Goal: Transaction & Acquisition: Obtain resource

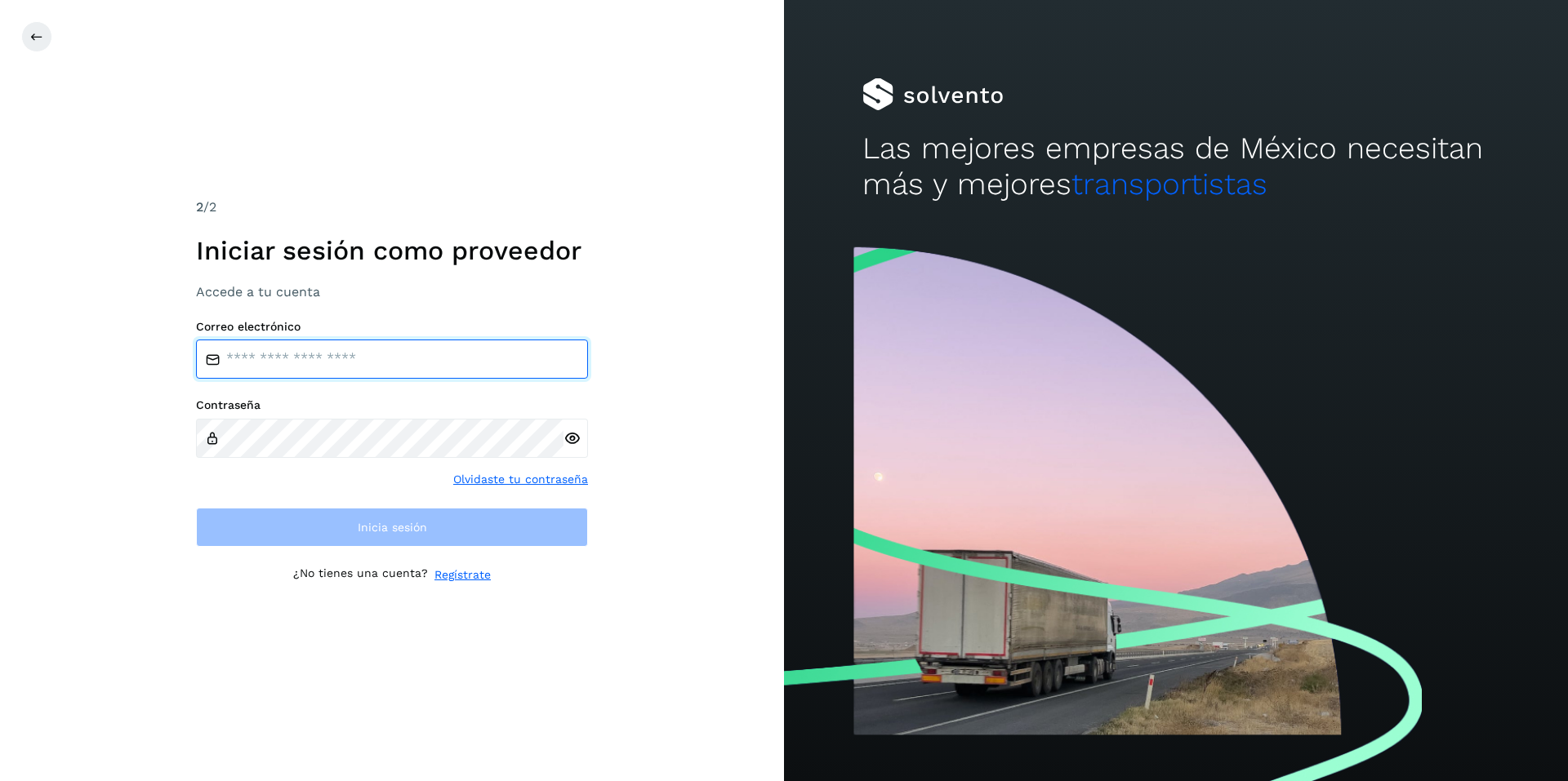
click at [330, 370] on input "email" at bounding box center [392, 359] width 392 height 40
paste input "**********"
type input "**********"
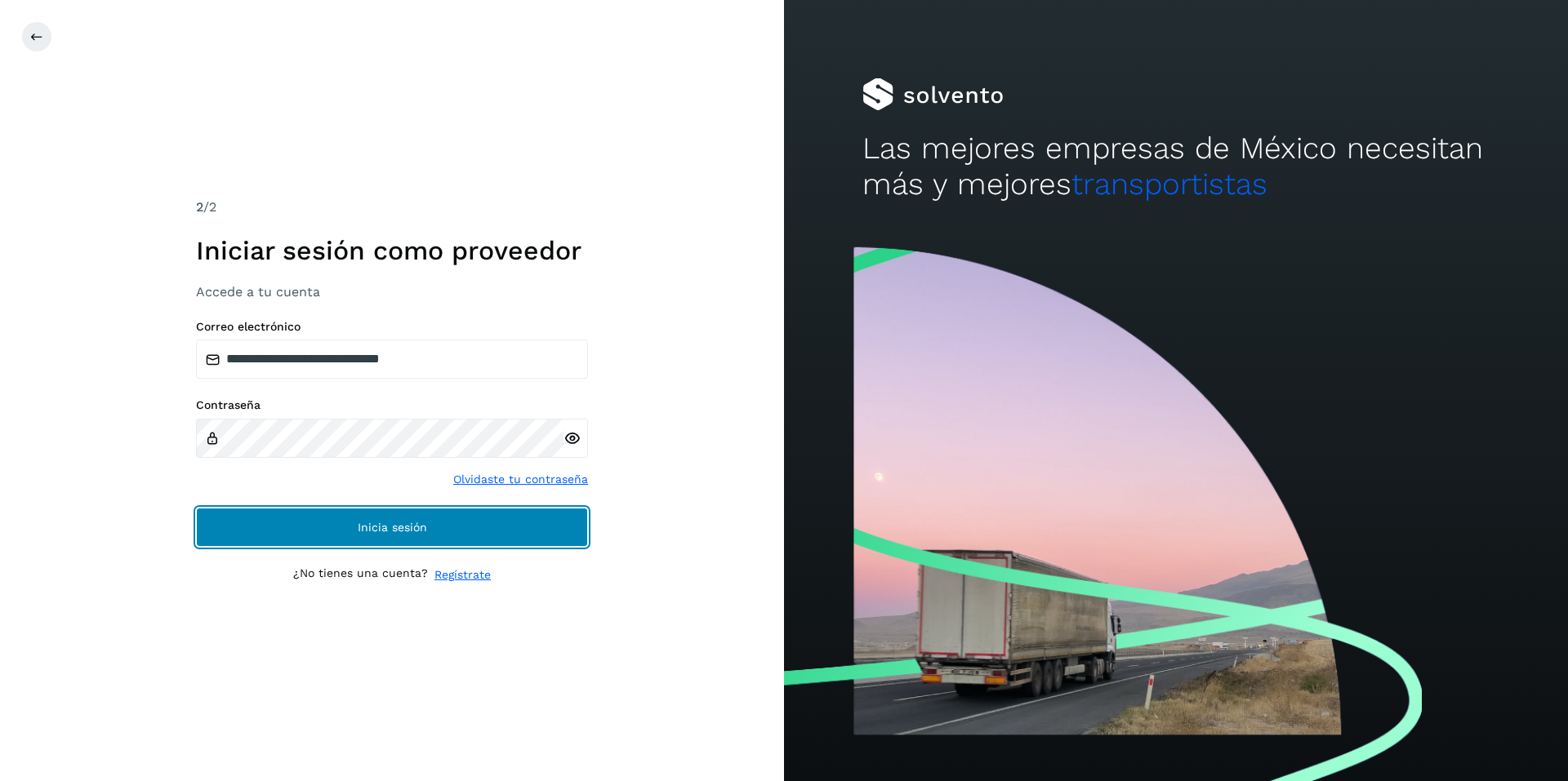
click at [405, 531] on span "Inicia sesión" at bounding box center [392, 527] width 70 height 12
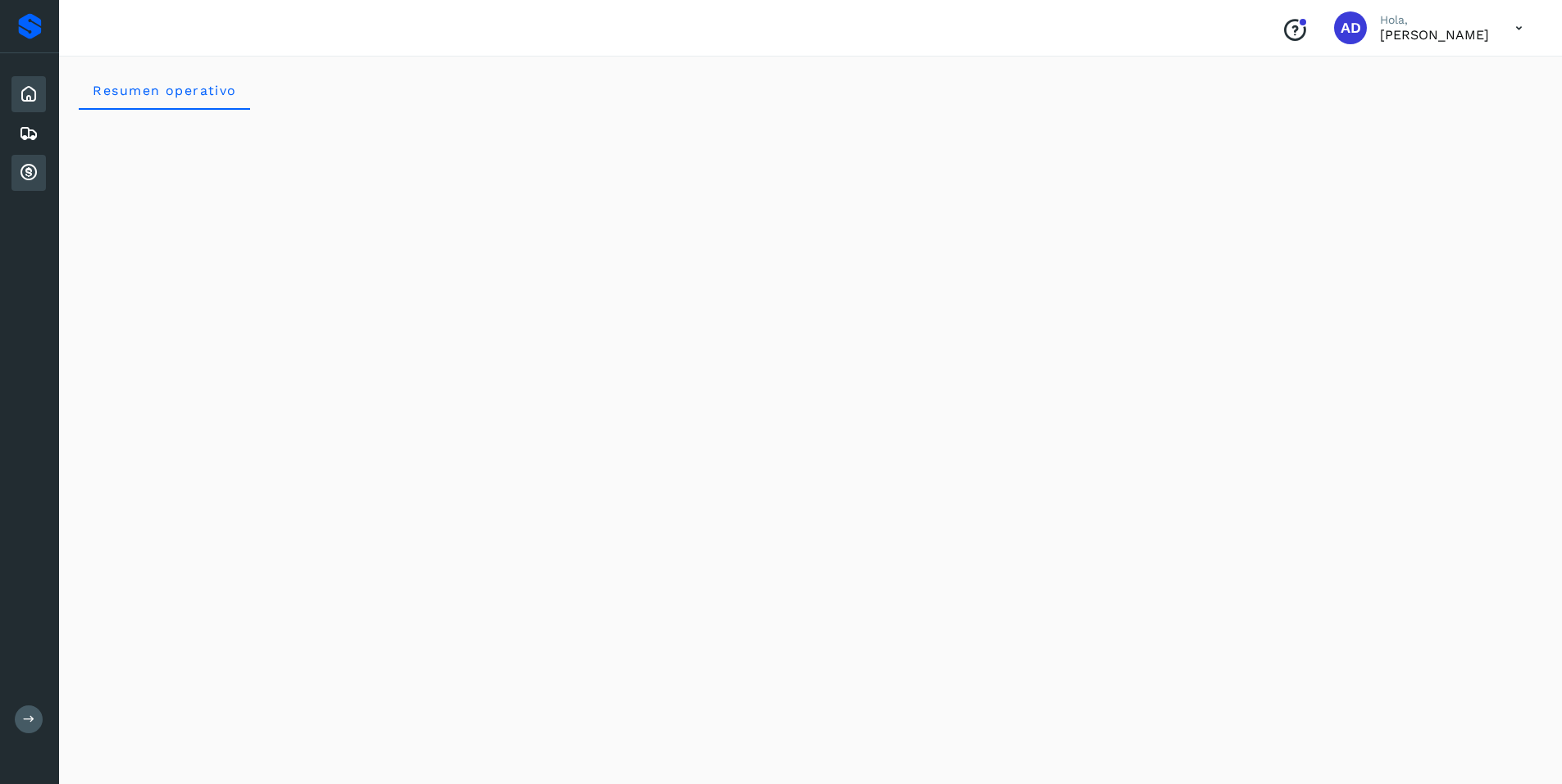
click at [33, 173] on icon at bounding box center [28, 172] width 19 height 19
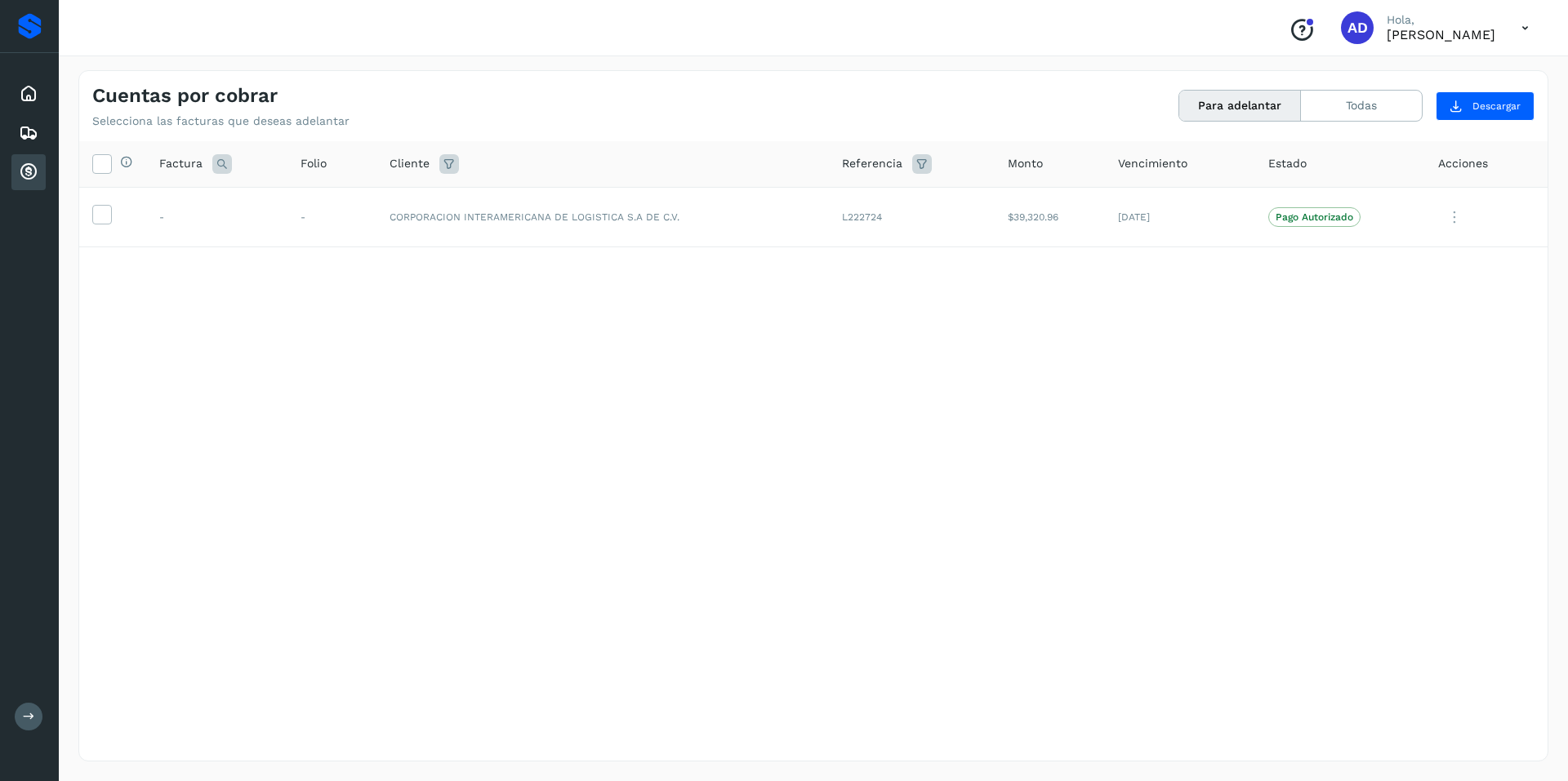
click at [1230, 103] on button "Para adelantar" at bounding box center [1240, 105] width 122 height 30
click at [99, 214] on icon at bounding box center [101, 213] width 17 height 17
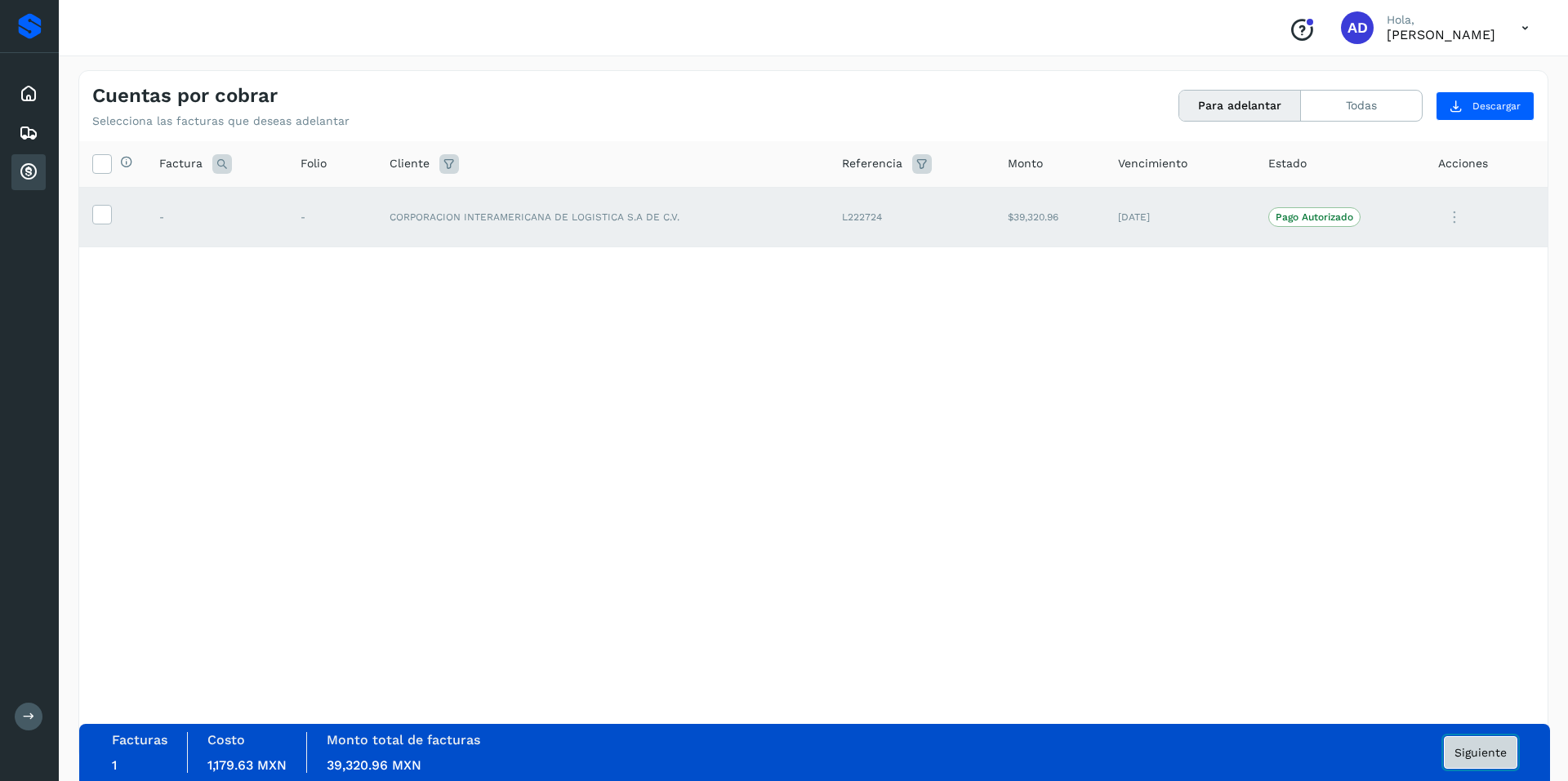
click at [1478, 753] on span "Siguiente" at bounding box center [1480, 753] width 52 height 12
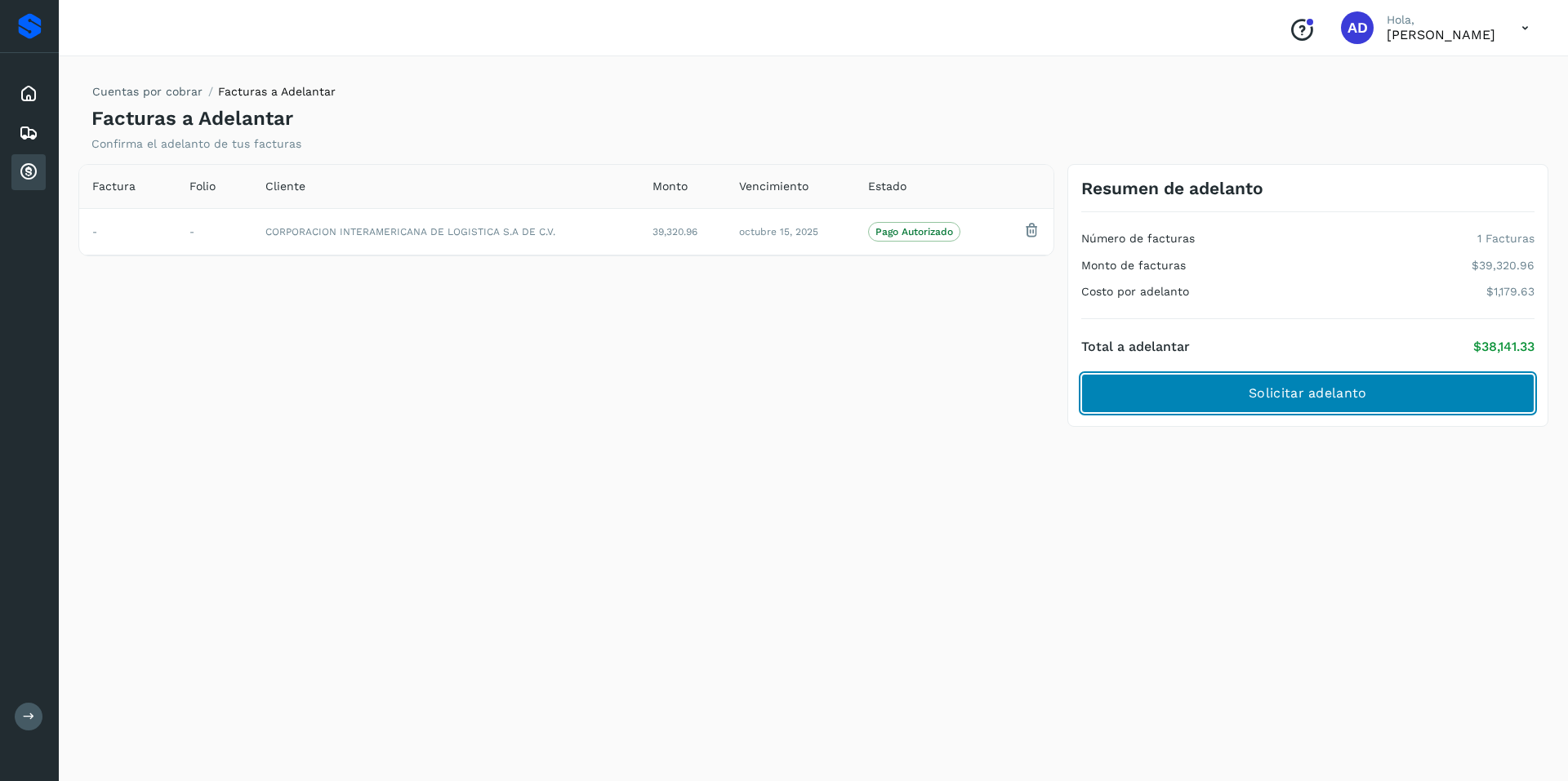
click at [1297, 395] on span "Solicitar adelanto" at bounding box center [1307, 393] width 118 height 18
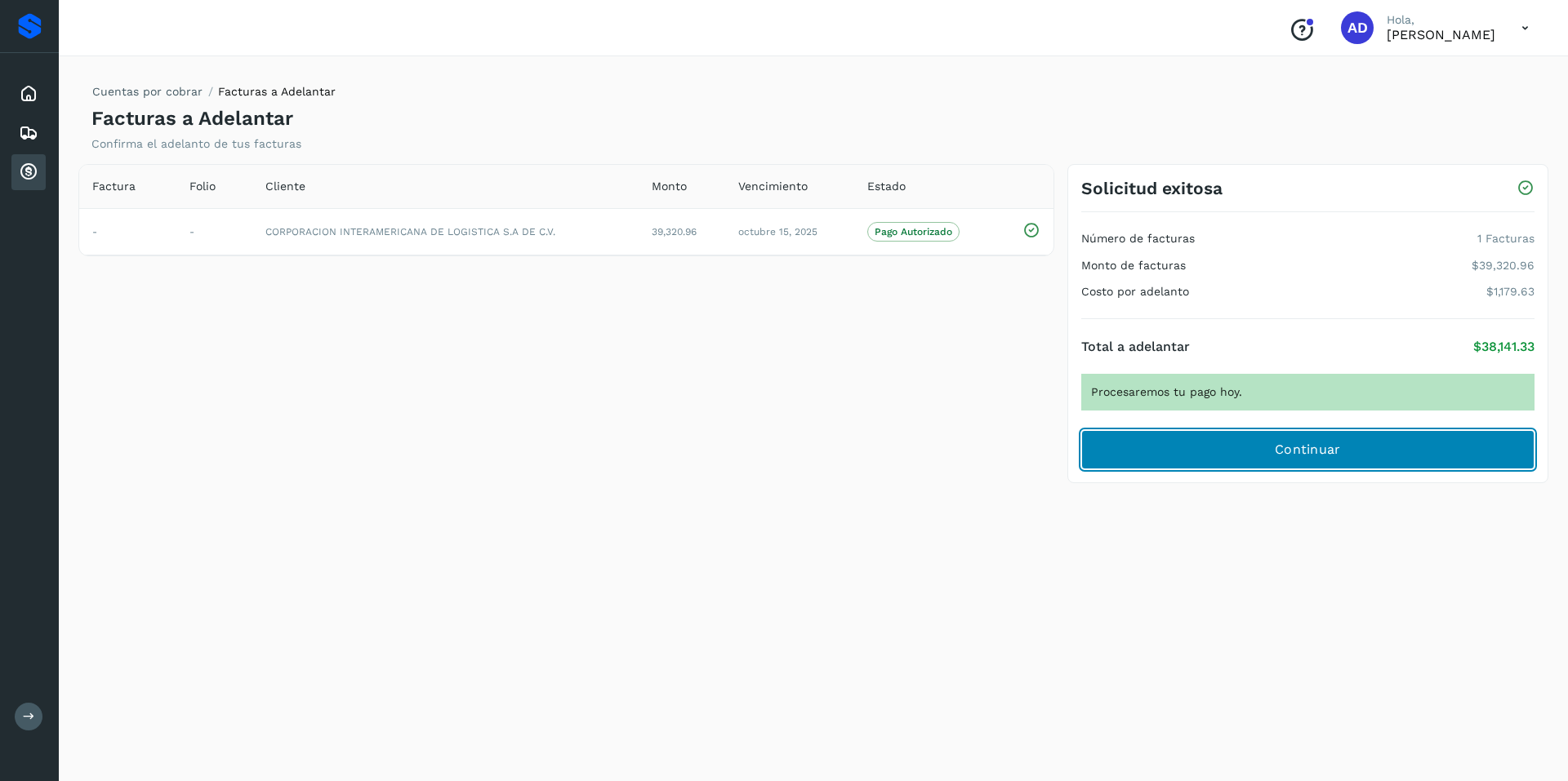
click at [1304, 456] on span "Continuar" at bounding box center [1307, 450] width 66 height 18
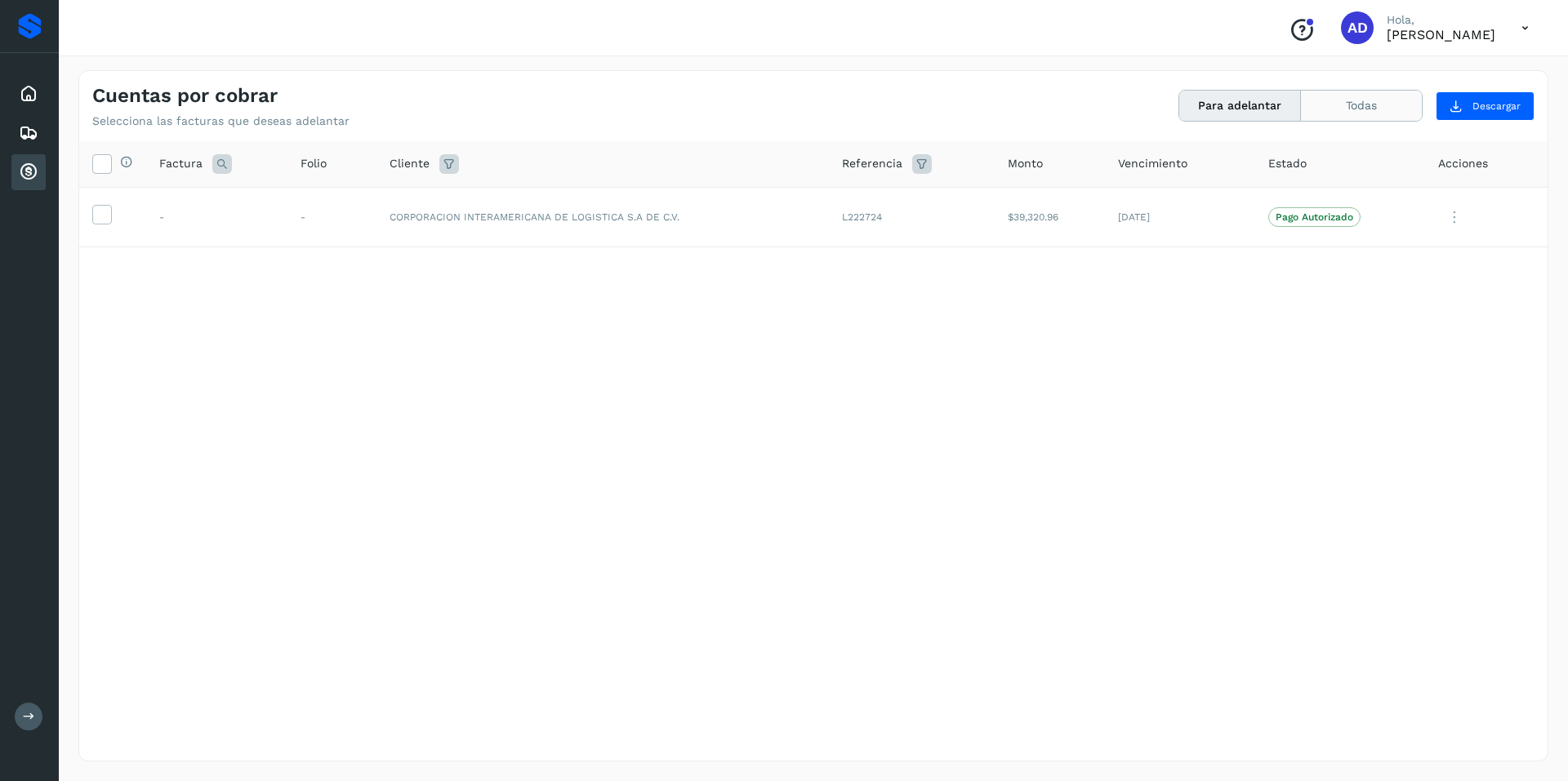
click at [1356, 103] on button "Todas" at bounding box center [1360, 105] width 121 height 30
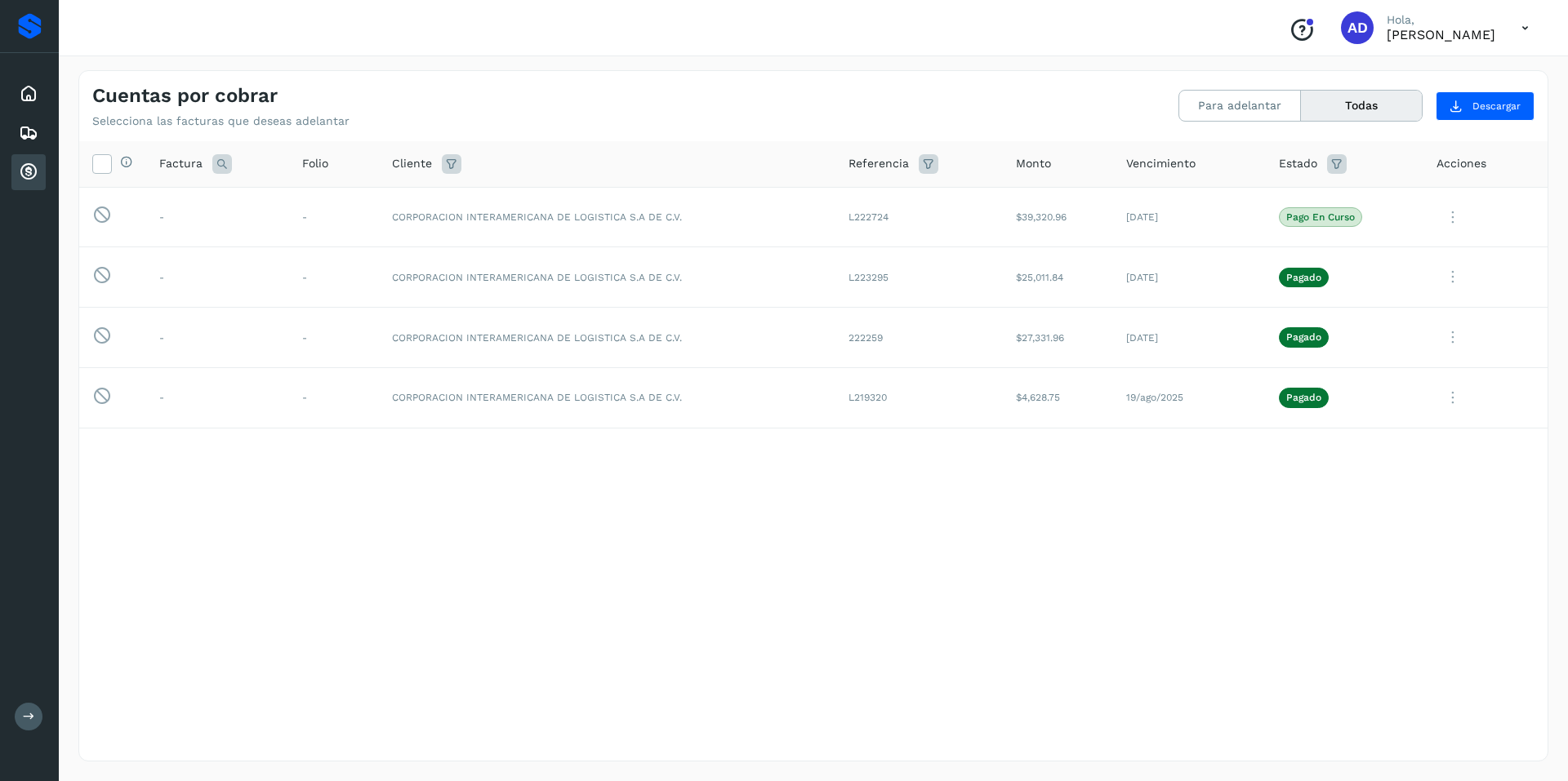
click at [1523, 28] on icon at bounding box center [1525, 28] width 34 height 34
click at [1448, 78] on div "Cerrar sesión" at bounding box center [1442, 73] width 194 height 31
